Goal: Task Accomplishment & Management: Use online tool/utility

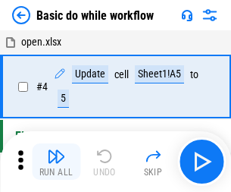
click at [56, 161] on img "button" at bounding box center [56, 156] width 18 height 18
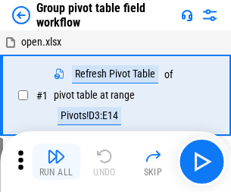
click at [56, 161] on img "button" at bounding box center [56, 156] width 18 height 18
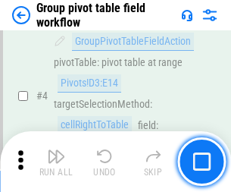
scroll to position [781, 0]
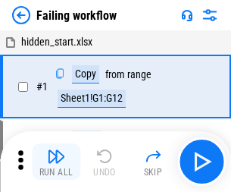
click at [56, 161] on img "button" at bounding box center [56, 156] width 18 height 18
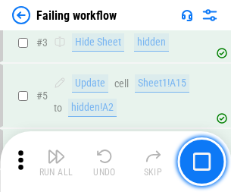
scroll to position [321, 0]
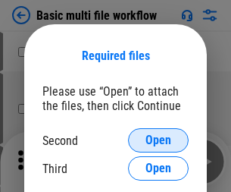
click at [158, 140] on span "Open" at bounding box center [158, 140] width 26 height 12
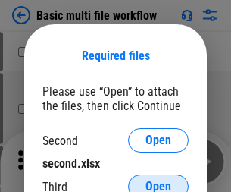
click at [158, 180] on span "Open" at bounding box center [158, 186] width 26 height 12
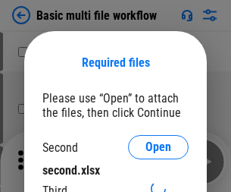
scroll to position [7, 0]
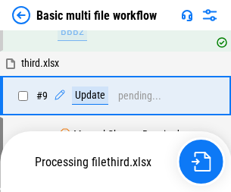
scroll to position [418, 0]
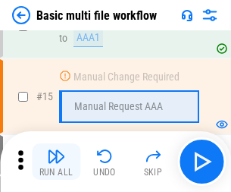
click at [56, 161] on img "button" at bounding box center [56, 156] width 18 height 18
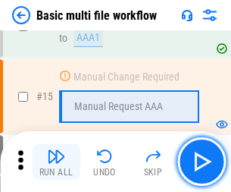
scroll to position [1008, 0]
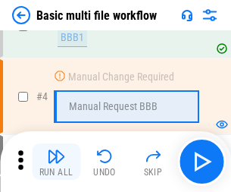
click at [56, 161] on img "button" at bounding box center [56, 156] width 18 height 18
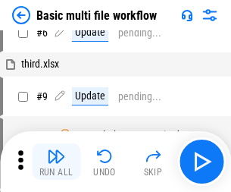
click at [56, 161] on img "button" at bounding box center [56, 156] width 18 height 18
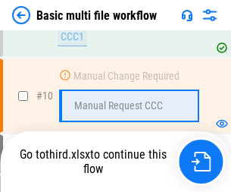
scroll to position [709, 0]
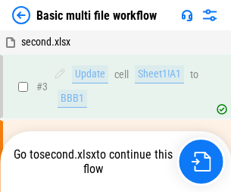
scroll to position [61, 0]
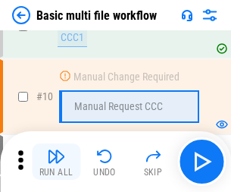
click at [56, 161] on img "button" at bounding box center [56, 156] width 18 height 18
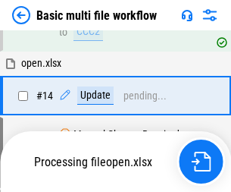
scroll to position [792, 0]
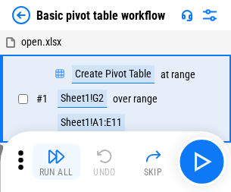
click at [56, 161] on img "button" at bounding box center [56, 156] width 18 height 18
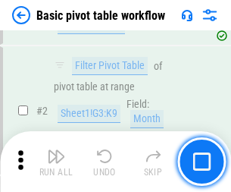
scroll to position [363, 0]
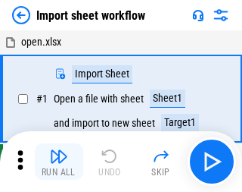
click at [56, 161] on img "button" at bounding box center [59, 156] width 18 height 18
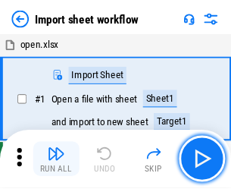
scroll to position [5, 0]
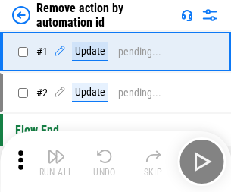
click at [56, 161] on img "button" at bounding box center [56, 156] width 18 height 18
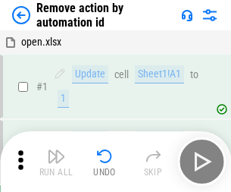
scroll to position [56, 0]
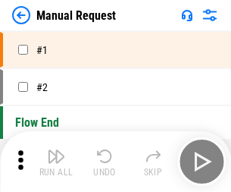
click at [56, 161] on img "button" at bounding box center [56, 156] width 18 height 18
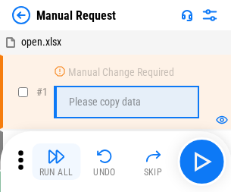
click at [56, 161] on img "button" at bounding box center [56, 156] width 18 height 18
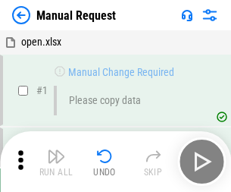
scroll to position [51, 0]
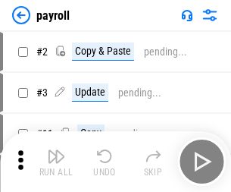
click at [56, 161] on img "button" at bounding box center [56, 156] width 18 height 18
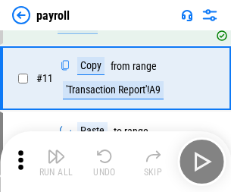
scroll to position [110, 0]
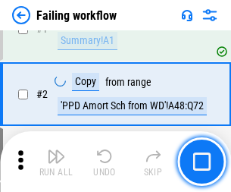
scroll to position [245, 0]
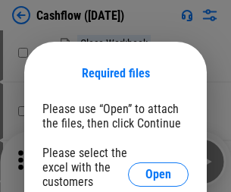
scroll to position [165, 0]
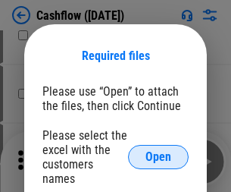
click at [158, 151] on span "Open" at bounding box center [158, 157] width 26 height 12
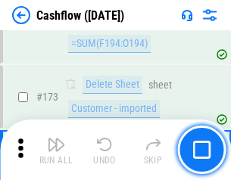
scroll to position [1603, 0]
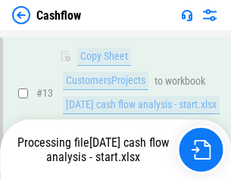
scroll to position [227, 0]
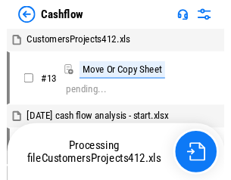
scroll to position [17, 0]
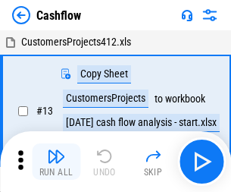
click at [56, 150] on img "button" at bounding box center [56, 156] width 18 height 18
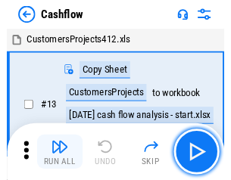
scroll to position [17, 0]
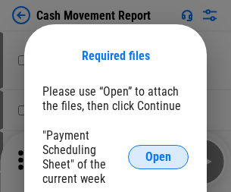
click at [158, 157] on span "Open" at bounding box center [158, 157] width 26 height 12
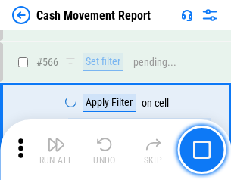
scroll to position [6939, 0]
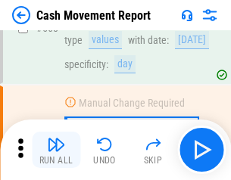
click at [56, 150] on img "button" at bounding box center [56, 145] width 18 height 18
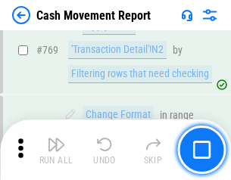
scroll to position [8413, 0]
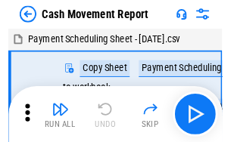
scroll to position [27, 0]
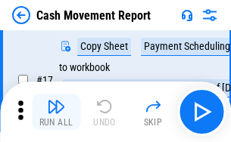
click at [56, 112] on img "button" at bounding box center [56, 107] width 18 height 18
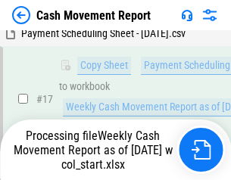
scroll to position [315, 0]
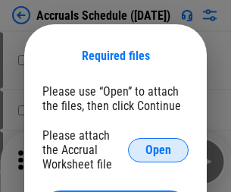
click at [158, 149] on span "Open" at bounding box center [158, 150] width 26 height 12
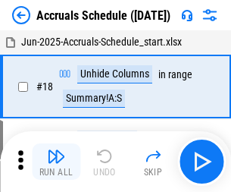
click at [56, 161] on img "button" at bounding box center [56, 156] width 18 height 18
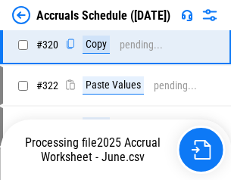
scroll to position [2816, 0]
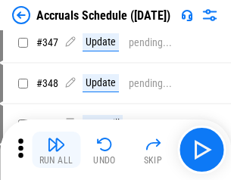
click at [56, 150] on img "button" at bounding box center [56, 145] width 18 height 18
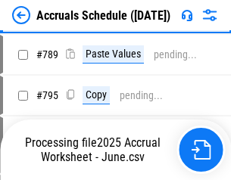
scroll to position [6360, 0]
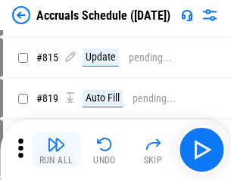
click at [56, 150] on img "button" at bounding box center [56, 145] width 18 height 18
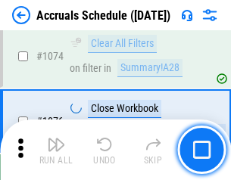
scroll to position [9068, 0]
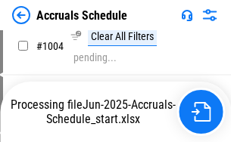
scroll to position [7713, 0]
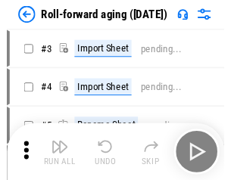
scroll to position [2, 0]
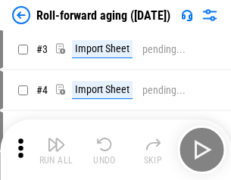
click at [56, 150] on img "button" at bounding box center [56, 145] width 18 height 18
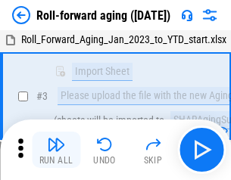
click at [56, 150] on img "button" at bounding box center [56, 145] width 18 height 18
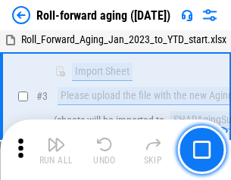
scroll to position [98, 0]
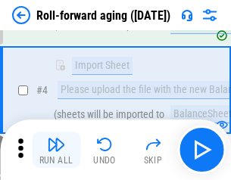
click at [56, 150] on img "button" at bounding box center [56, 145] width 18 height 18
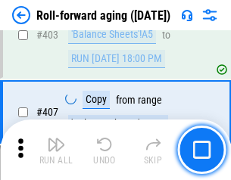
scroll to position [5250, 0]
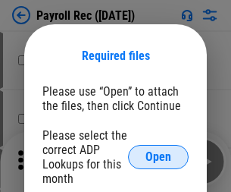
click at [158, 157] on span "Open" at bounding box center [158, 157] width 26 height 12
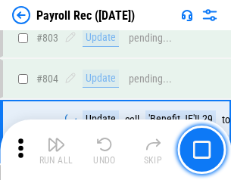
scroll to position [9619, 0]
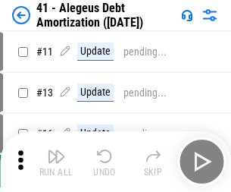
click at [56, 161] on img "button" at bounding box center [56, 156] width 18 height 18
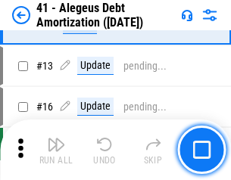
scroll to position [187, 0]
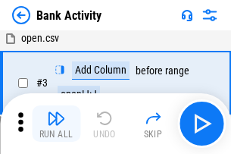
click at [56, 123] on img "button" at bounding box center [56, 118] width 18 height 18
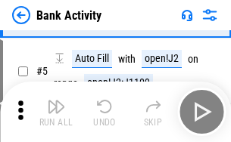
scroll to position [80, 0]
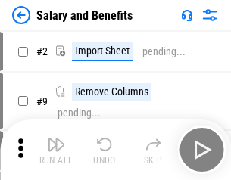
click at [56, 150] on img "button" at bounding box center [56, 145] width 18 height 18
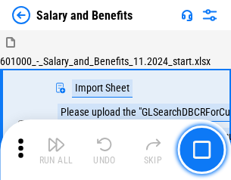
scroll to position [20, 0]
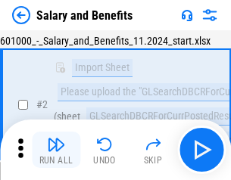
click at [56, 150] on img "button" at bounding box center [56, 145] width 18 height 18
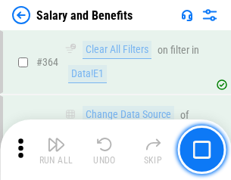
scroll to position [7130, 0]
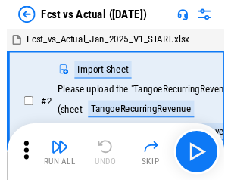
scroll to position [20, 0]
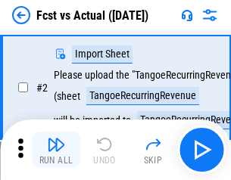
click at [56, 150] on img "button" at bounding box center [56, 145] width 18 height 18
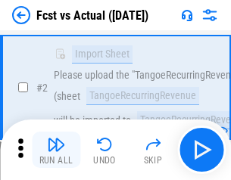
click at [56, 150] on img "button" at bounding box center [56, 145] width 18 height 18
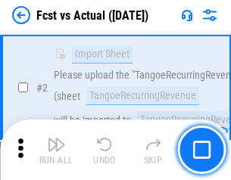
scroll to position [142, 0]
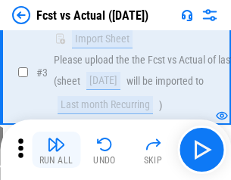
click at [56, 150] on img "button" at bounding box center [56, 145] width 18 height 18
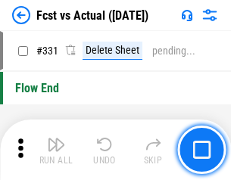
scroll to position [7248, 0]
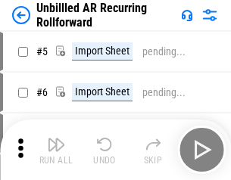
click at [56, 150] on img "button" at bounding box center [56, 145] width 18 height 18
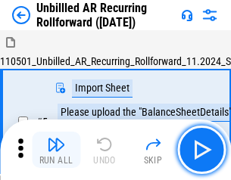
scroll to position [33, 0]
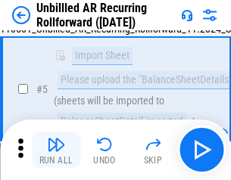
click at [56, 150] on img "button" at bounding box center [56, 145] width 18 height 18
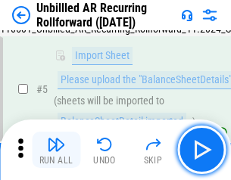
scroll to position [142, 0]
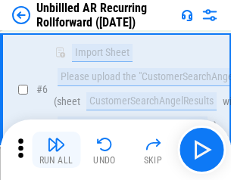
click at [56, 150] on img "button" at bounding box center [56, 145] width 18 height 18
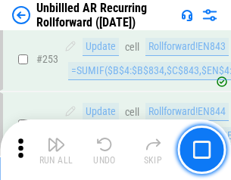
scroll to position [5143, 0]
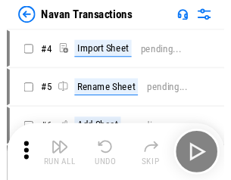
scroll to position [24, 0]
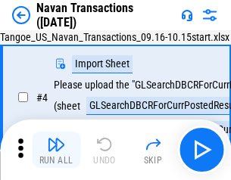
click at [56, 150] on img "button" at bounding box center [56, 145] width 18 height 18
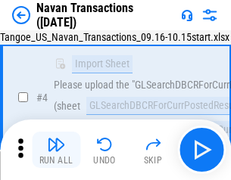
click at [56, 150] on img "button" at bounding box center [56, 145] width 18 height 18
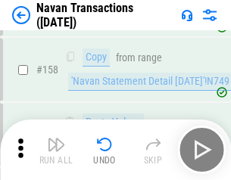
scroll to position [4909, 0]
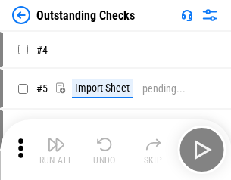
click at [56, 150] on img "button" at bounding box center [56, 145] width 18 height 18
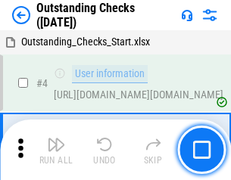
scroll to position [64, 0]
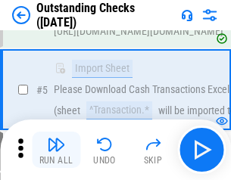
click at [56, 150] on img "button" at bounding box center [56, 145] width 18 height 18
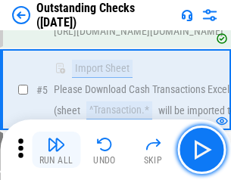
scroll to position [158, 0]
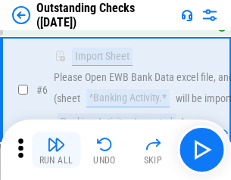
click at [56, 150] on img "button" at bounding box center [56, 145] width 18 height 18
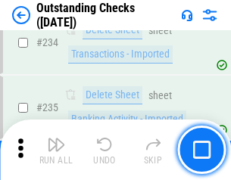
scroll to position [4598, 0]
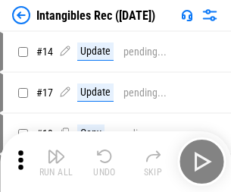
click at [56, 161] on img "button" at bounding box center [56, 156] width 18 height 18
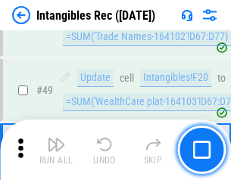
scroll to position [590, 0]
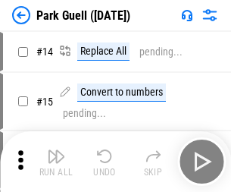
click at [56, 150] on img "button" at bounding box center [56, 156] width 18 height 18
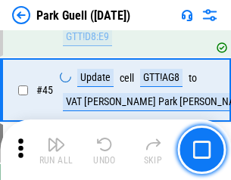
scroll to position [1893, 0]
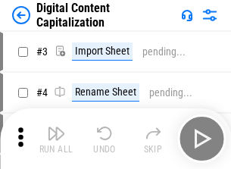
click at [56, 127] on img "button" at bounding box center [56, 133] width 18 height 18
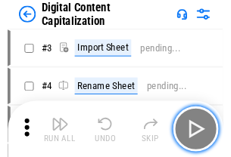
scroll to position [44, 0]
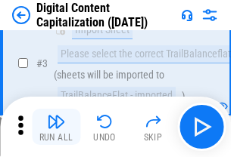
click at [56, 127] on img "button" at bounding box center [56, 122] width 18 height 18
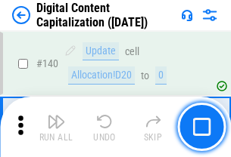
scroll to position [1606, 0]
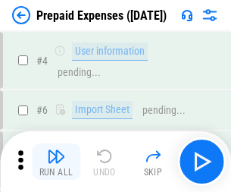
click at [56, 150] on img "button" at bounding box center [56, 156] width 18 height 18
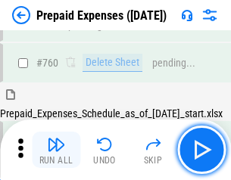
scroll to position [4197, 0]
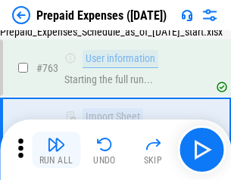
click at [56, 150] on img "button" at bounding box center [56, 145] width 18 height 18
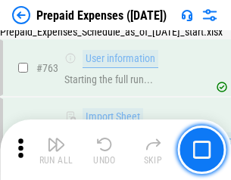
scroll to position [4286, 0]
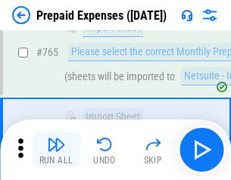
click at [56, 150] on img "button" at bounding box center [56, 145] width 18 height 18
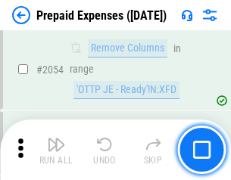
scroll to position [15827, 0]
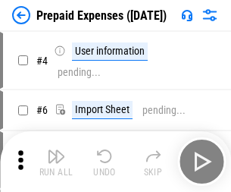
click at [56, 161] on img "button" at bounding box center [56, 156] width 18 height 18
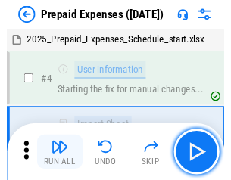
scroll to position [67, 0]
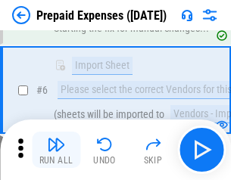
click at [56, 150] on img "button" at bounding box center [56, 145] width 18 height 18
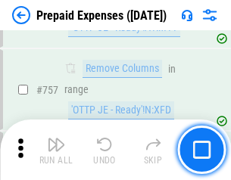
scroll to position [5395, 0]
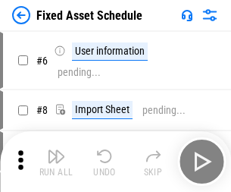
click at [56, 161] on img "button" at bounding box center [56, 156] width 18 height 18
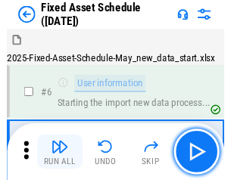
scroll to position [82, 0]
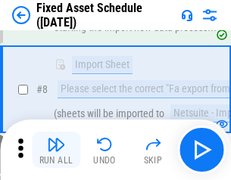
click at [56, 150] on img "button" at bounding box center [56, 145] width 18 height 18
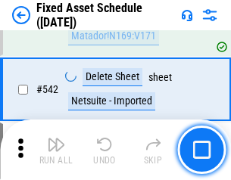
scroll to position [5398, 0]
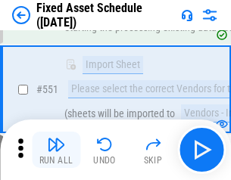
click at [56, 150] on img "button" at bounding box center [56, 145] width 18 height 18
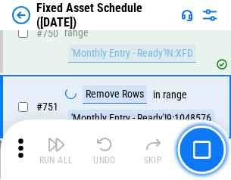
scroll to position [7382, 0]
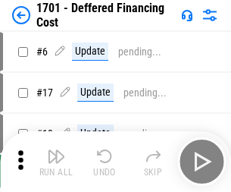
click at [56, 161] on img "button" at bounding box center [56, 156] width 18 height 18
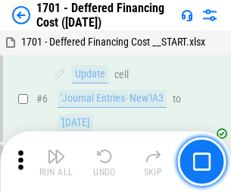
scroll to position [182, 0]
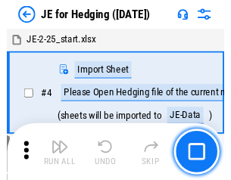
scroll to position [2, 0]
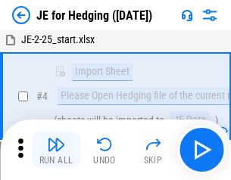
click at [56, 150] on img "button" at bounding box center [56, 145] width 18 height 18
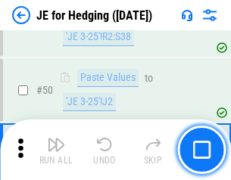
scroll to position [980, 0]
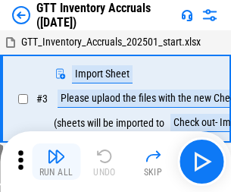
click at [56, 150] on img "button" at bounding box center [56, 156] width 18 height 18
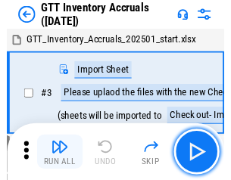
scroll to position [2, 0]
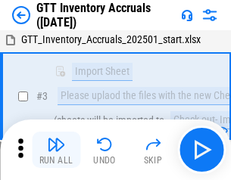
click at [56, 150] on img "button" at bounding box center [56, 145] width 18 height 18
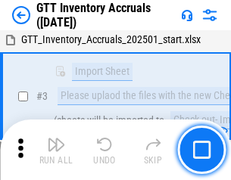
scroll to position [98, 0]
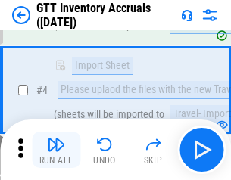
click at [56, 150] on img "button" at bounding box center [56, 145] width 18 height 18
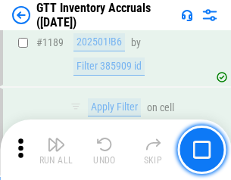
scroll to position [12364, 0]
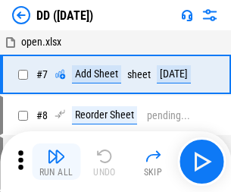
click at [56, 161] on img "button" at bounding box center [56, 156] width 18 height 18
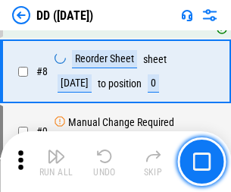
scroll to position [146, 0]
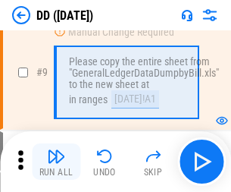
click at [56, 161] on img "button" at bounding box center [56, 156] width 18 height 18
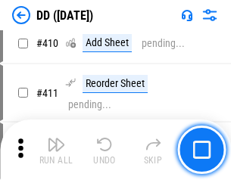
scroll to position [6774, 0]
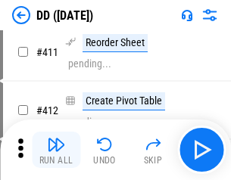
click at [56, 150] on img "button" at bounding box center [56, 145] width 18 height 18
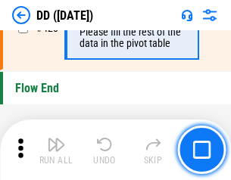
scroll to position [7247, 0]
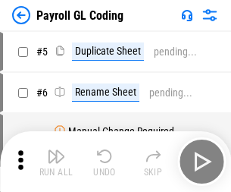
click at [56, 161] on img "button" at bounding box center [56, 156] width 18 height 18
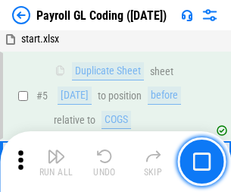
scroll to position [182, 0]
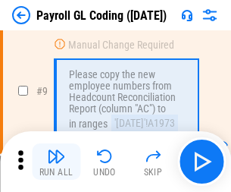
click at [56, 161] on img "button" at bounding box center [56, 156] width 18 height 18
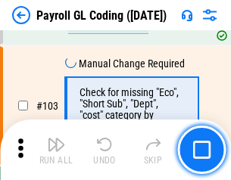
scroll to position [3552, 0]
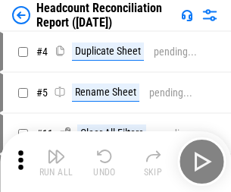
click at [56, 161] on img "button" at bounding box center [56, 156] width 18 height 18
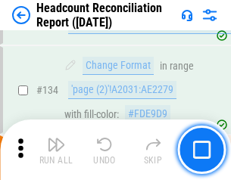
scroll to position [1820, 0]
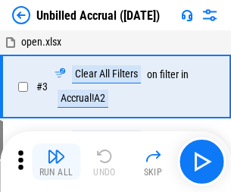
click at [56, 161] on img "button" at bounding box center [56, 156] width 18 height 18
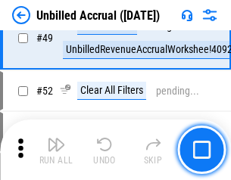
scroll to position [1373, 0]
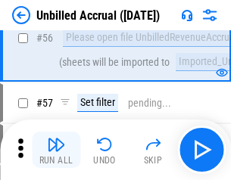
click at [56, 150] on img "button" at bounding box center [56, 145] width 18 height 18
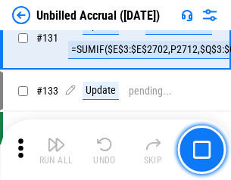
scroll to position [4510, 0]
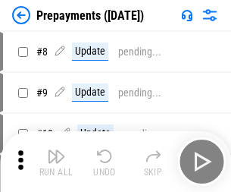
click at [56, 161] on img "button" at bounding box center [56, 156] width 18 height 18
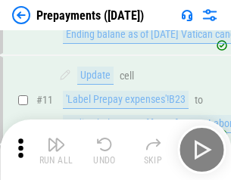
scroll to position [95, 0]
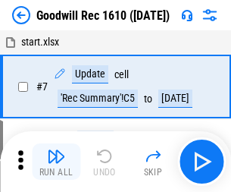
click at [56, 161] on img "button" at bounding box center [56, 156] width 18 height 18
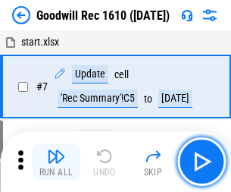
scroll to position [259, 0]
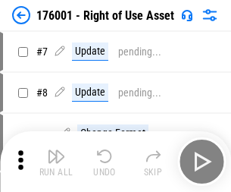
click at [56, 161] on img "button" at bounding box center [56, 156] width 18 height 18
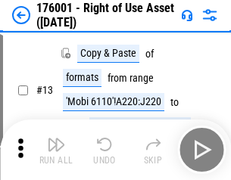
scroll to position [98, 0]
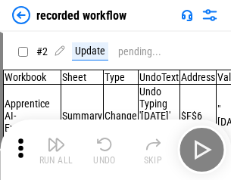
click at [56, 150] on img "button" at bounding box center [56, 145] width 18 height 18
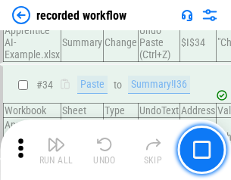
scroll to position [4733, 0]
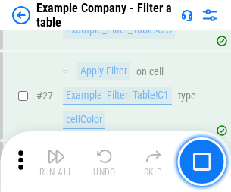
scroll to position [1385, 0]
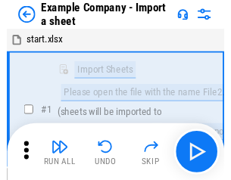
scroll to position [23, 0]
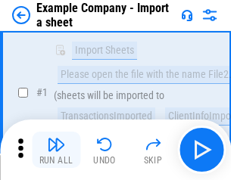
click at [56, 150] on img "button" at bounding box center [56, 145] width 18 height 18
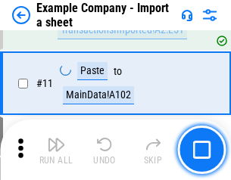
scroll to position [335, 0]
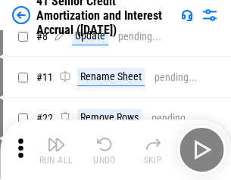
click at [56, 150] on img "button" at bounding box center [56, 145] width 18 height 18
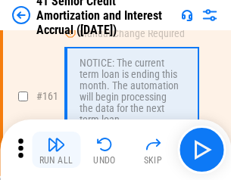
click at [56, 150] on img "button" at bounding box center [56, 145] width 18 height 18
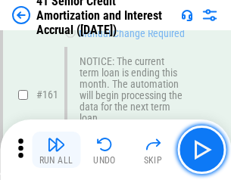
scroll to position [1619, 0]
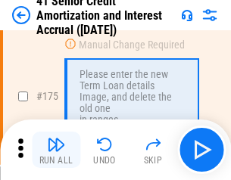
click at [56, 150] on img "button" at bounding box center [56, 145] width 18 height 18
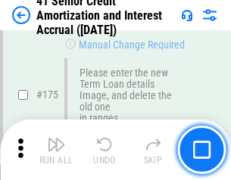
scroll to position [1773, 0]
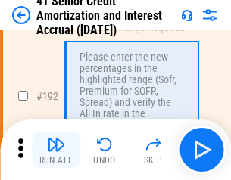
click at [56, 150] on img "button" at bounding box center [56, 145] width 18 height 18
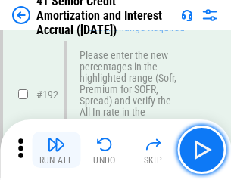
scroll to position [1932, 0]
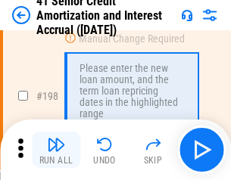
click at [56, 150] on img "button" at bounding box center [56, 145] width 18 height 18
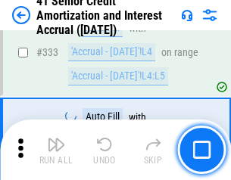
scroll to position [3868, 0]
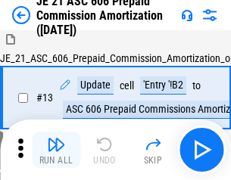
click at [56, 150] on img "button" at bounding box center [56, 145] width 18 height 18
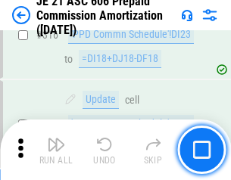
scroll to position [2827, 0]
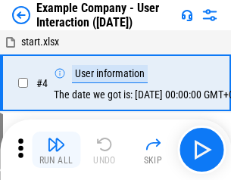
click at [56, 150] on img "button" at bounding box center [56, 145] width 18 height 18
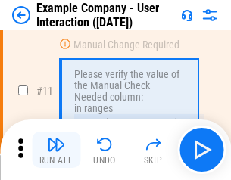
click at [56, 150] on img "button" at bounding box center [56, 145] width 18 height 18
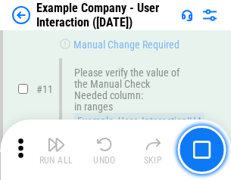
scroll to position [328, 0]
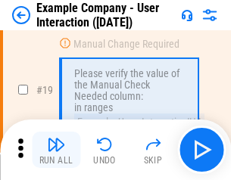
click at [56, 150] on img "button" at bounding box center [56, 145] width 18 height 18
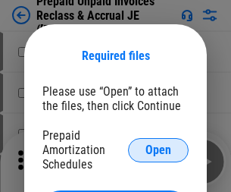
click at [158, 149] on span "Open" at bounding box center [158, 150] width 26 height 12
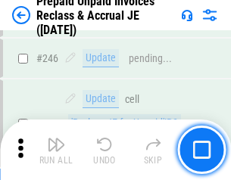
scroll to position [2044, 0]
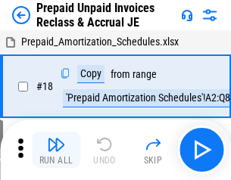
click at [56, 150] on img "button" at bounding box center [56, 145] width 18 height 18
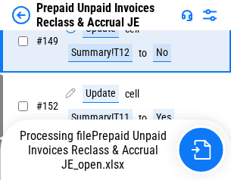
scroll to position [1098, 0]
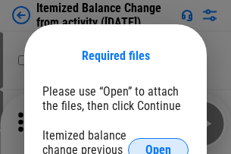
click at [158, 144] on span "Open" at bounding box center [158, 150] width 26 height 12
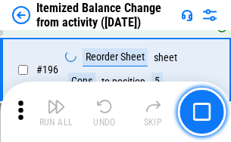
scroll to position [2914, 0]
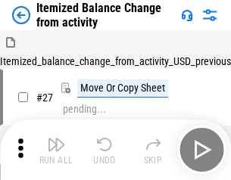
scroll to position [23, 0]
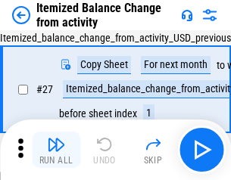
click at [56, 150] on img "button" at bounding box center [56, 145] width 18 height 18
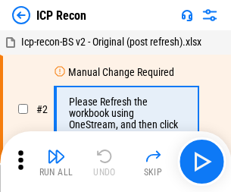
scroll to position [7, 0]
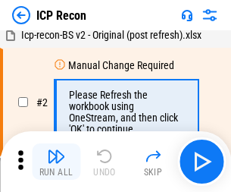
click at [56, 161] on img "button" at bounding box center [56, 156] width 18 height 18
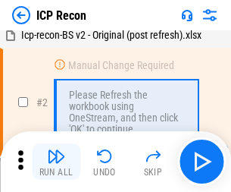
click at [56, 161] on img "button" at bounding box center [56, 156] width 18 height 18
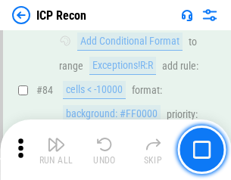
scroll to position [1484, 0]
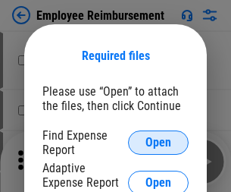
click at [158, 142] on span "Open" at bounding box center [158, 142] width 26 height 12
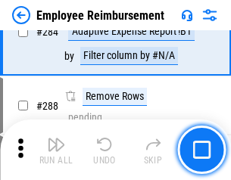
scroll to position [4115, 0]
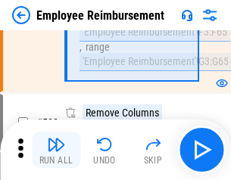
click at [56, 150] on img "button" at bounding box center [56, 145] width 18 height 18
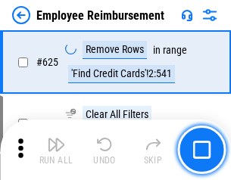
scroll to position [9065, 0]
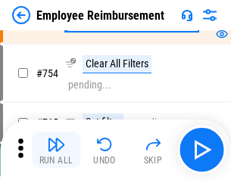
click at [56, 150] on img "button" at bounding box center [56, 145] width 18 height 18
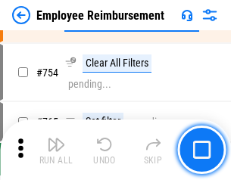
click at [56, 150] on img "button" at bounding box center [56, 145] width 18 height 18
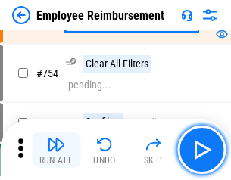
click at [56, 150] on img "button" at bounding box center [56, 145] width 18 height 18
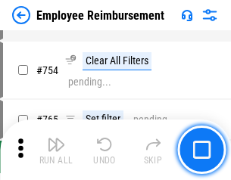
scroll to position [10623, 0]
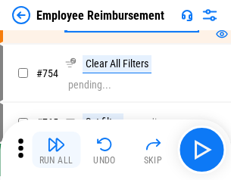
click at [56, 150] on img "button" at bounding box center [56, 145] width 18 height 18
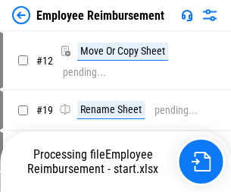
scroll to position [51, 0]
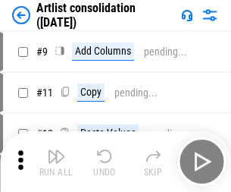
click at [56, 161] on img "button" at bounding box center [56, 156] width 18 height 18
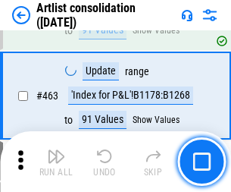
scroll to position [6630, 0]
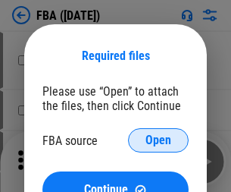
click at [158, 140] on span "Open" at bounding box center [158, 140] width 26 height 12
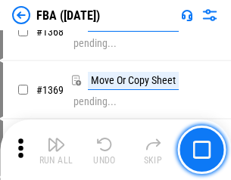
scroll to position [16261, 0]
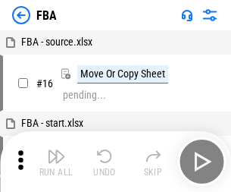
scroll to position [15, 0]
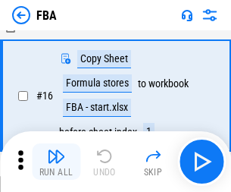
click at [56, 161] on img "button" at bounding box center [56, 156] width 18 height 18
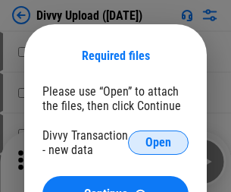
click at [158, 142] on span "Open" at bounding box center [158, 142] width 26 height 12
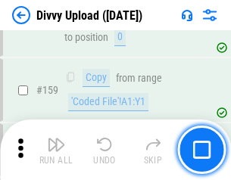
scroll to position [1568, 0]
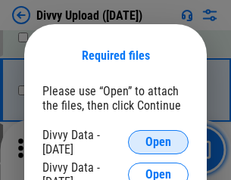
click at [158, 142] on span "Open" at bounding box center [158, 142] width 26 height 12
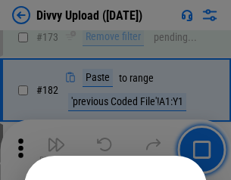
scroll to position [1700, 0]
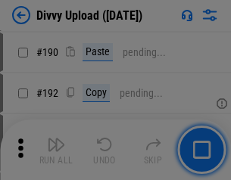
scroll to position [1911, 0]
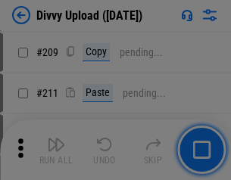
scroll to position [2572, 0]
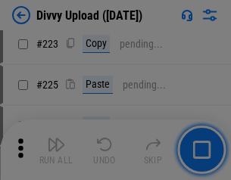
scroll to position [3022, 0]
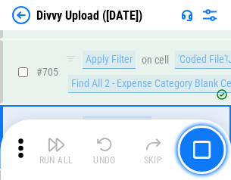
scroll to position [10358, 0]
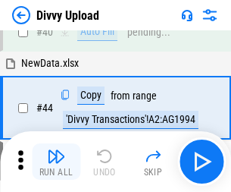
click at [56, 161] on img "button" at bounding box center [56, 156] width 18 height 18
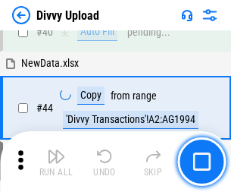
scroll to position [167, 0]
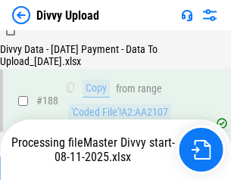
scroll to position [1782, 0]
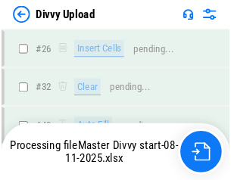
scroll to position [1568, 0]
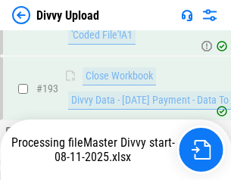
scroll to position [2116, 0]
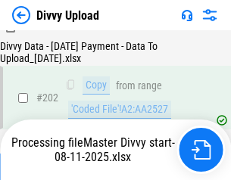
scroll to position [2450, 0]
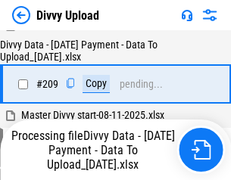
scroll to position [2784, 0]
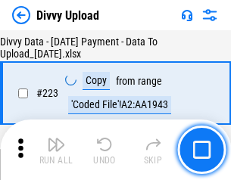
scroll to position [3452, 0]
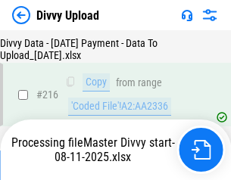
scroll to position [3130, 0]
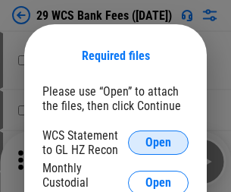
click at [158, 142] on span "Open" at bounding box center [158, 142] width 26 height 12
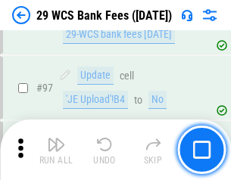
scroll to position [1476, 0]
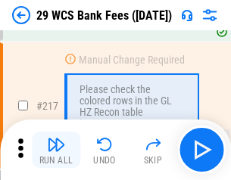
click at [56, 150] on img "button" at bounding box center [56, 145] width 18 height 18
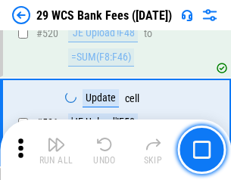
scroll to position [7814, 0]
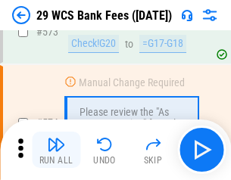
click at [56, 150] on img "button" at bounding box center [56, 145] width 18 height 18
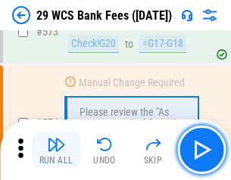
scroll to position [8385, 0]
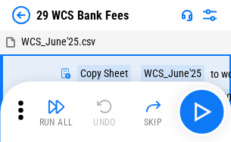
scroll to position [27, 0]
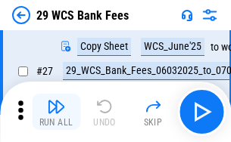
click at [56, 112] on img "button" at bounding box center [56, 107] width 18 height 18
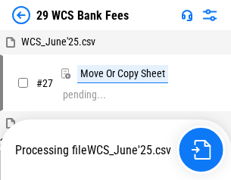
scroll to position [8, 0]
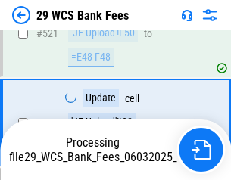
scroll to position [8279, 0]
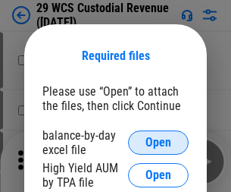
click at [158, 142] on span "Open" at bounding box center [158, 142] width 26 height 12
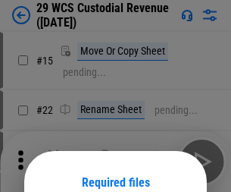
scroll to position [126, 0]
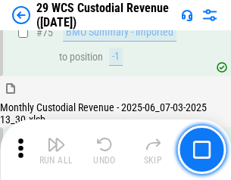
scroll to position [1582, 0]
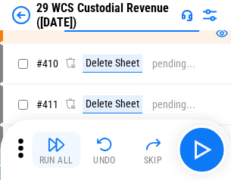
click at [56, 150] on img "button" at bounding box center [56, 145] width 18 height 18
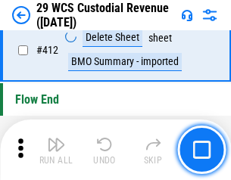
scroll to position [7231, 0]
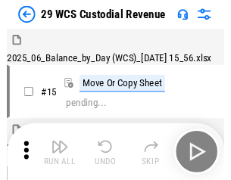
scroll to position [36, 0]
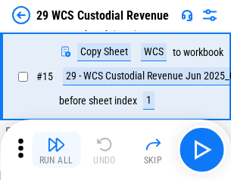
click at [56, 150] on img "button" at bounding box center [56, 145] width 18 height 18
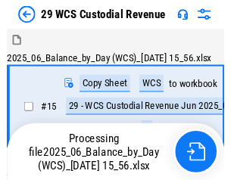
scroll to position [36, 0]
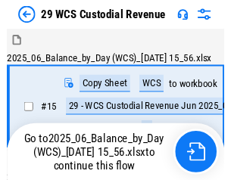
scroll to position [28, 0]
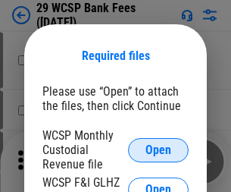
click at [158, 149] on span "Open" at bounding box center [158, 150] width 26 height 12
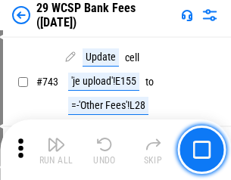
scroll to position [7630, 0]
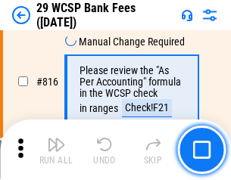
click at [56, 150] on img "button" at bounding box center [56, 145] width 18 height 18
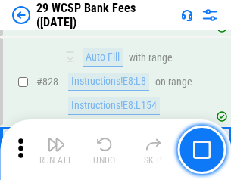
scroll to position [9607, 0]
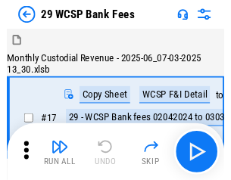
scroll to position [36, 0]
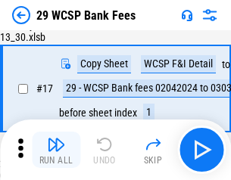
click at [56, 150] on img "button" at bounding box center [56, 145] width 18 height 18
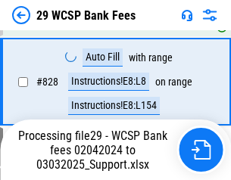
scroll to position [9589, 0]
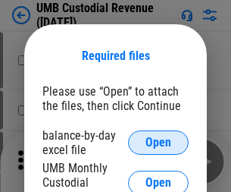
click at [158, 142] on span "Open" at bounding box center [158, 142] width 26 height 12
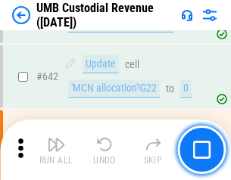
scroll to position [7842, 0]
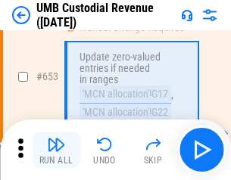
click at [56, 150] on img "button" at bounding box center [56, 145] width 18 height 18
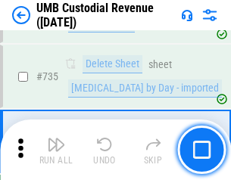
scroll to position [9258, 0]
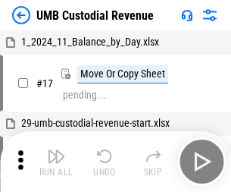
scroll to position [11, 0]
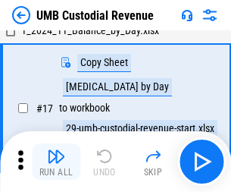
click at [56, 161] on img "button" at bounding box center [56, 156] width 18 height 18
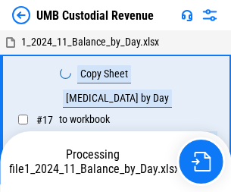
scroll to position [11, 0]
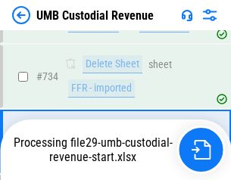
scroll to position [9158, 0]
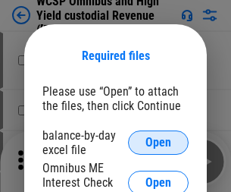
click at [158, 142] on span "Open" at bounding box center [158, 142] width 26 height 12
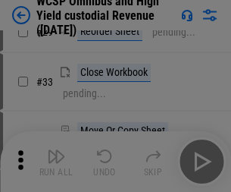
scroll to position [346, 0]
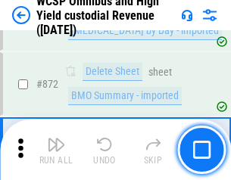
scroll to position [12814, 0]
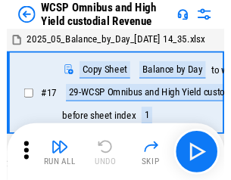
scroll to position [8, 0]
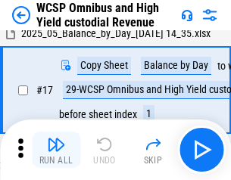
click at [56, 150] on img "button" at bounding box center [56, 145] width 18 height 18
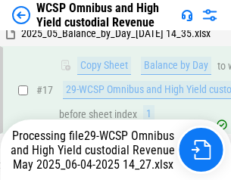
scroll to position [315, 0]
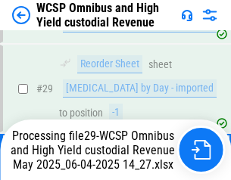
scroll to position [315, 0]
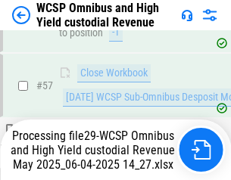
scroll to position [1554, 0]
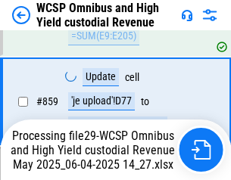
scroll to position [12780, 0]
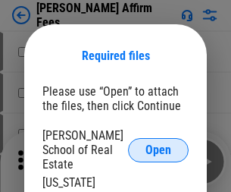
click at [158, 144] on span "Open" at bounding box center [158, 150] width 26 height 12
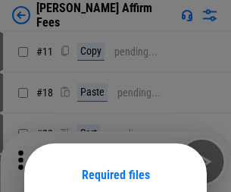
scroll to position [119, 0]
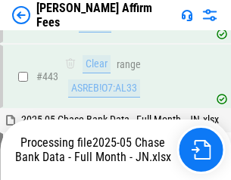
scroll to position [3952, 0]
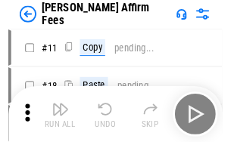
scroll to position [15, 0]
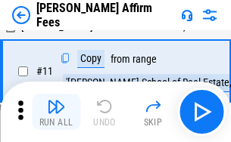
click at [56, 112] on img "button" at bounding box center [56, 107] width 18 height 18
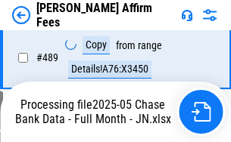
scroll to position [3971, 0]
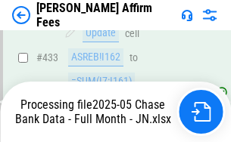
scroll to position [3971, 0]
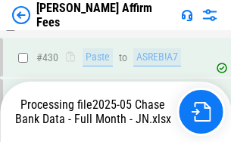
scroll to position [3971, 0]
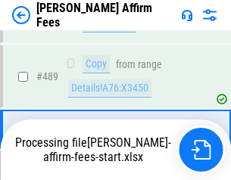
scroll to position [3952, 0]
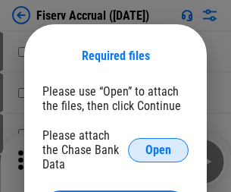
click at [158, 144] on span "Open" at bounding box center [158, 150] width 26 height 12
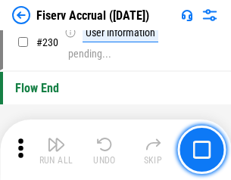
scroll to position [4798, 0]
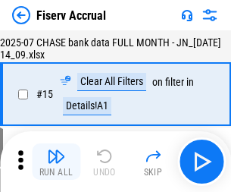
click at [56, 161] on img "button" at bounding box center [56, 156] width 18 height 18
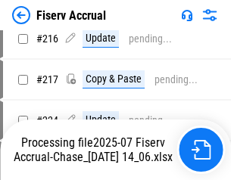
scroll to position [4689, 0]
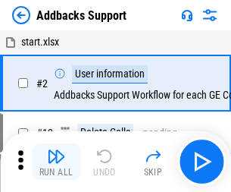
click at [56, 150] on img "button" at bounding box center [56, 156] width 18 height 18
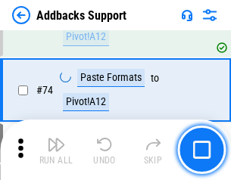
scroll to position [1102, 0]
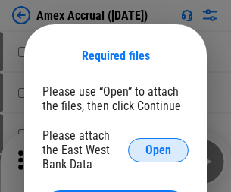
click at [158, 149] on span "Open" at bounding box center [158, 150] width 26 height 12
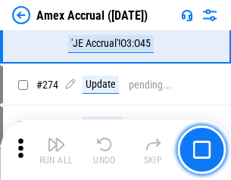
scroll to position [3754, 0]
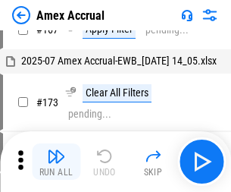
click at [56, 161] on img "button" at bounding box center [56, 156] width 18 height 18
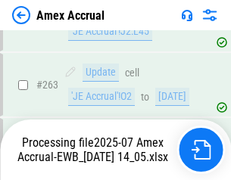
scroll to position [4235, 0]
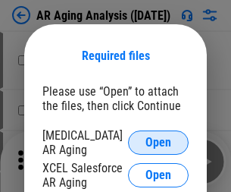
click at [158, 140] on span "Open" at bounding box center [158, 142] width 26 height 12
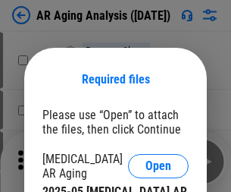
scroll to position [23, 0]
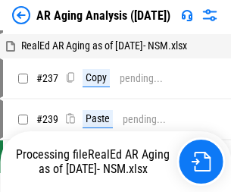
scroll to position [15, 0]
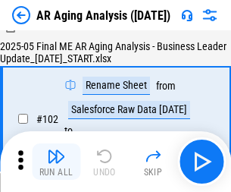
click at [56, 161] on img "button" at bounding box center [56, 156] width 18 height 18
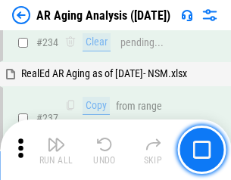
scroll to position [2347, 0]
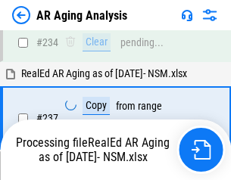
scroll to position [2392, 0]
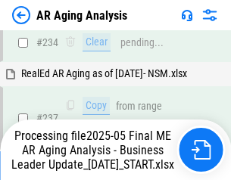
scroll to position [2330, 0]
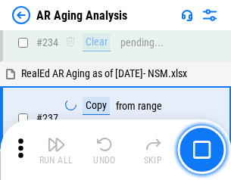
scroll to position [2330, 0]
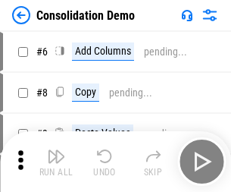
click at [56, 161] on img "button" at bounding box center [56, 156] width 18 height 18
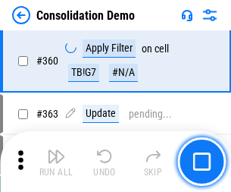
scroll to position [5075, 0]
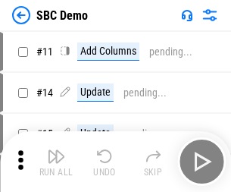
click at [56, 161] on img "button" at bounding box center [56, 156] width 18 height 18
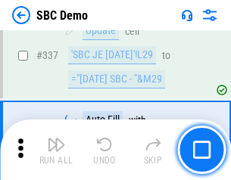
scroll to position [3983, 0]
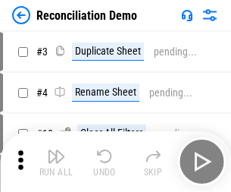
click at [56, 161] on img "button" at bounding box center [56, 156] width 18 height 18
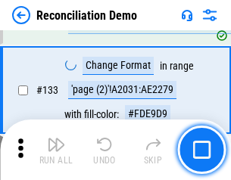
scroll to position [1798, 0]
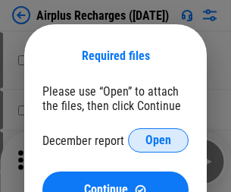
click at [158, 140] on span "Open" at bounding box center [158, 140] width 26 height 12
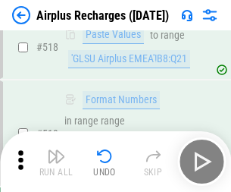
scroll to position [6515, 0]
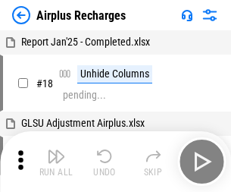
click at [56, 161] on img "button" at bounding box center [56, 156] width 18 height 18
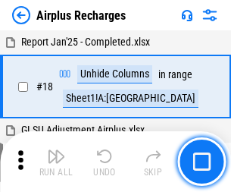
scroll to position [67, 0]
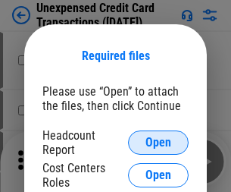
click at [158, 142] on span "Open" at bounding box center [158, 142] width 26 height 12
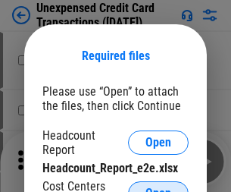
click at [158, 187] on span "Open" at bounding box center [158, 193] width 26 height 12
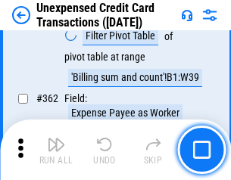
scroll to position [3894, 0]
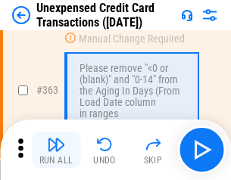
click at [56, 150] on img "button" at bounding box center [56, 145] width 18 height 18
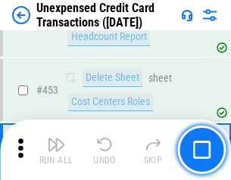
scroll to position [5164, 0]
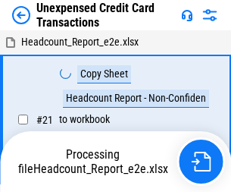
scroll to position [23, 0]
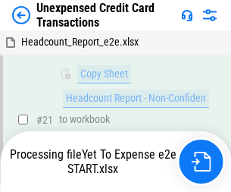
scroll to position [323, 0]
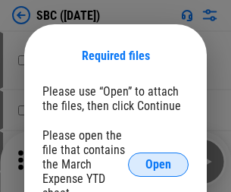
click at [158, 164] on span "Open" at bounding box center [158, 164] width 26 height 12
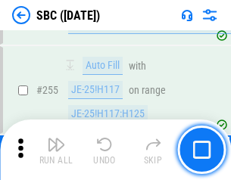
scroll to position [2959, 0]
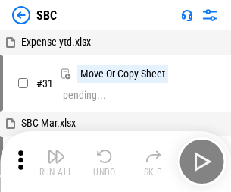
scroll to position [15, 0]
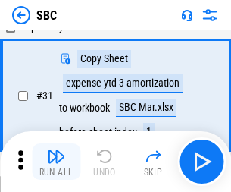
click at [56, 161] on img "button" at bounding box center [56, 156] width 18 height 18
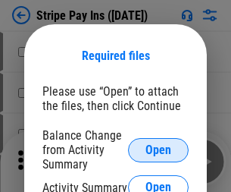
click at [158, 149] on span "Open" at bounding box center [158, 150] width 26 height 12
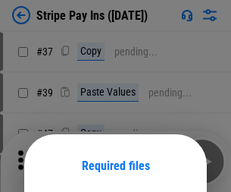
scroll to position [110, 0]
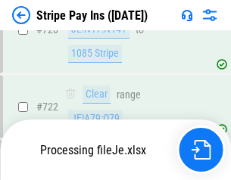
scroll to position [7973, 0]
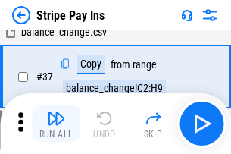
click at [56, 123] on img "button" at bounding box center [56, 118] width 18 height 18
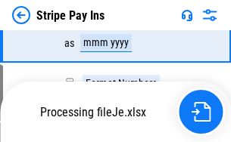
scroll to position [7940, 0]
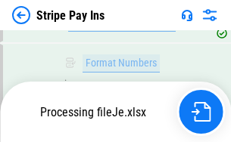
scroll to position [7940, 0]
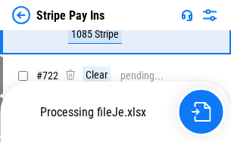
scroll to position [7940, 0]
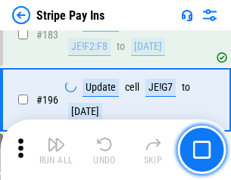
scroll to position [2049, 0]
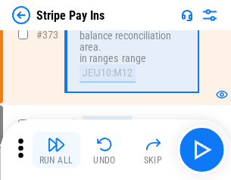
click at [56, 150] on img "button" at bounding box center [56, 145] width 18 height 18
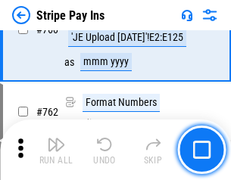
scroll to position [7921, 0]
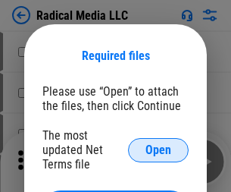
click at [158, 149] on span "Open" at bounding box center [158, 150] width 26 height 12
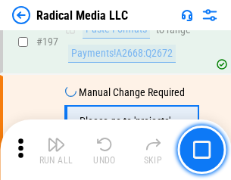
scroll to position [3502, 0]
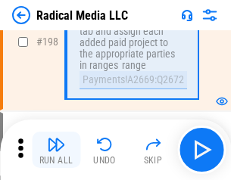
click at [56, 150] on img "button" at bounding box center [56, 145] width 18 height 18
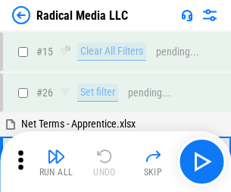
scroll to position [85, 0]
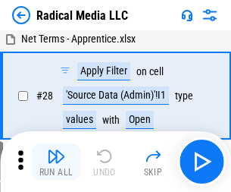
click at [56, 161] on img "button" at bounding box center [56, 156] width 18 height 18
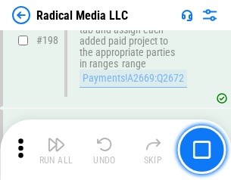
scroll to position [3796, 0]
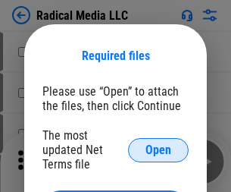
click at [158, 149] on span "Open" at bounding box center [158, 150] width 26 height 12
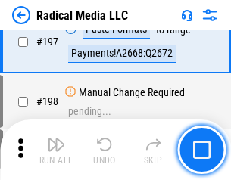
scroll to position [3502, 0]
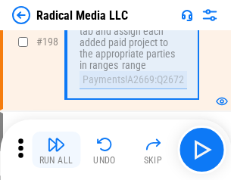
click at [56, 150] on img "button" at bounding box center [56, 145] width 18 height 18
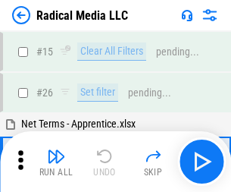
scroll to position [85, 0]
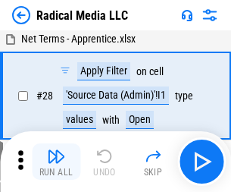
click at [56, 161] on img "button" at bounding box center [56, 156] width 18 height 18
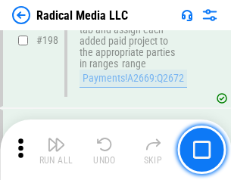
scroll to position [3796, 0]
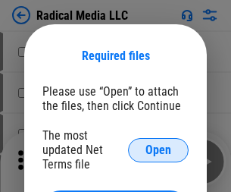
click at [158, 149] on span "Open" at bounding box center [158, 150] width 26 height 12
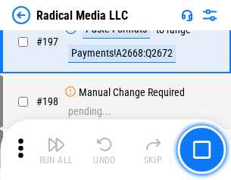
scroll to position [3502, 0]
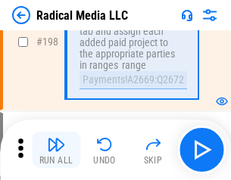
click at [56, 150] on img "button" at bounding box center [56, 145] width 18 height 18
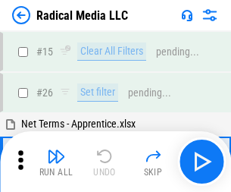
scroll to position [85, 0]
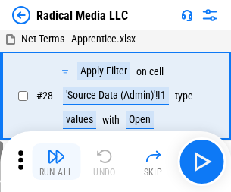
click at [56, 161] on img "button" at bounding box center [56, 156] width 18 height 18
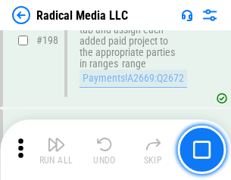
scroll to position [3796, 0]
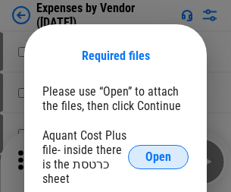
click at [158, 157] on span "Open" at bounding box center [158, 157] width 26 height 12
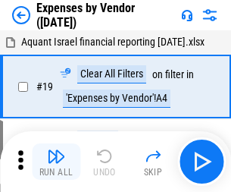
click at [56, 161] on img "button" at bounding box center [56, 156] width 18 height 18
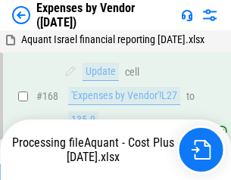
scroll to position [1116, 0]
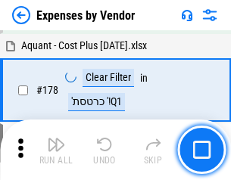
scroll to position [1181, 0]
